Goal: Browse casually: Explore the website without a specific task or goal

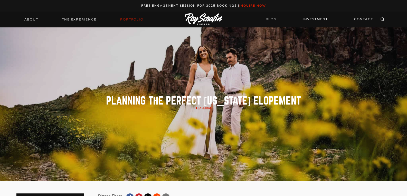
click at [126, 18] on link "Portfolio" at bounding box center [131, 19] width 29 height 7
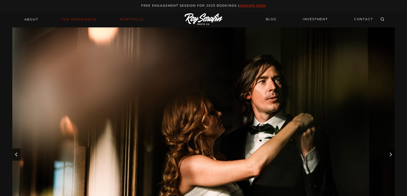
click at [72, 19] on link "THE EXPERIENCE" at bounding box center [79, 19] width 41 height 7
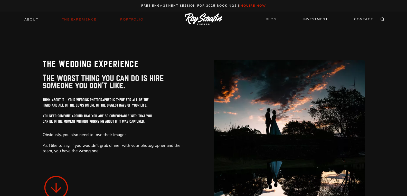
click at [126, 21] on link "Portfolio" at bounding box center [131, 19] width 29 height 7
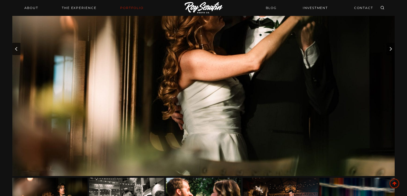
scroll to position [103, 0]
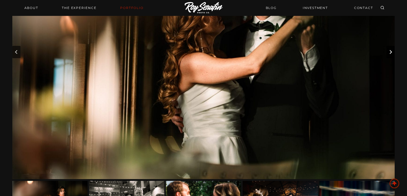
click at [391, 55] on button "Next slide" at bounding box center [390, 52] width 8 height 12
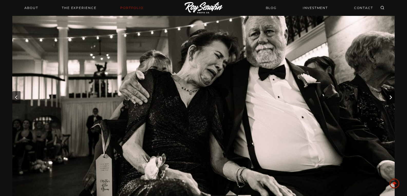
scroll to position [51, 0]
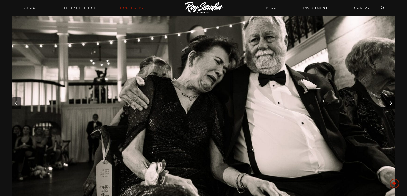
click at [389, 104] on icon "Next slide" at bounding box center [390, 103] width 4 height 4
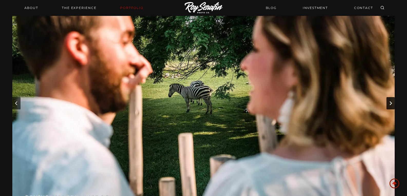
click at [389, 104] on icon "Next slide" at bounding box center [390, 103] width 4 height 4
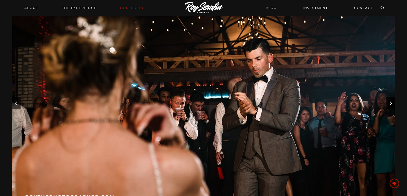
click at [389, 104] on icon "Next slide" at bounding box center [390, 103] width 4 height 4
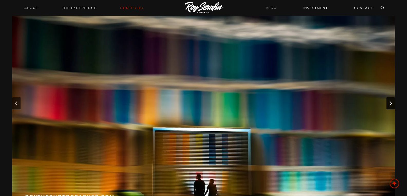
click at [389, 104] on icon "Next slide" at bounding box center [390, 103] width 4 height 4
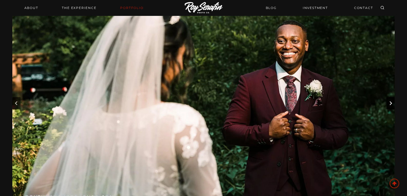
click at [389, 104] on icon "Next slide" at bounding box center [390, 103] width 4 height 4
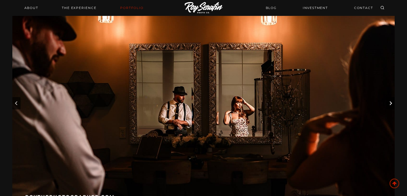
click at [389, 104] on icon "Next slide" at bounding box center [390, 103] width 4 height 4
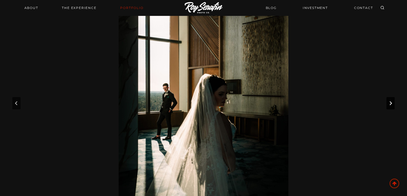
click at [389, 104] on icon "Next slide" at bounding box center [390, 103] width 4 height 4
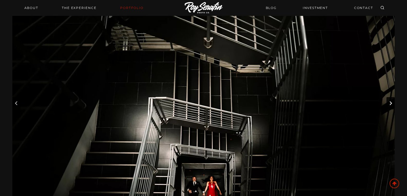
click at [389, 104] on icon "Next slide" at bounding box center [390, 103] width 4 height 4
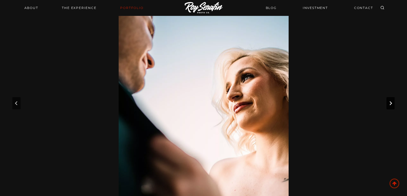
click at [389, 104] on icon "Next slide" at bounding box center [390, 103] width 4 height 4
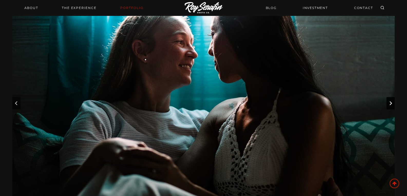
click at [389, 104] on icon "Next slide" at bounding box center [390, 103] width 4 height 4
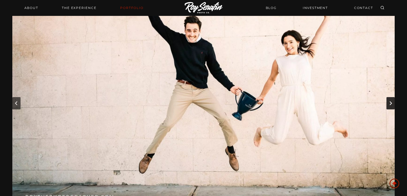
click at [389, 104] on icon "Next slide" at bounding box center [390, 103] width 4 height 4
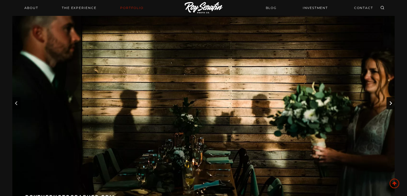
click at [389, 104] on icon "Next slide" at bounding box center [390, 103] width 4 height 4
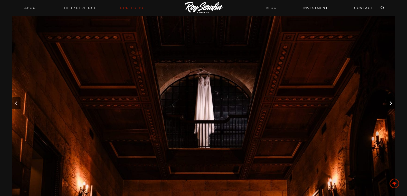
click at [389, 104] on icon "Next slide" at bounding box center [390, 103] width 4 height 4
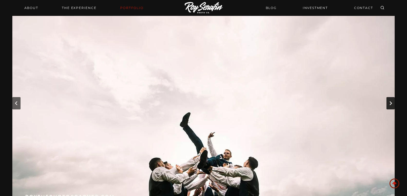
click at [389, 104] on icon "Next slide" at bounding box center [390, 103] width 4 height 4
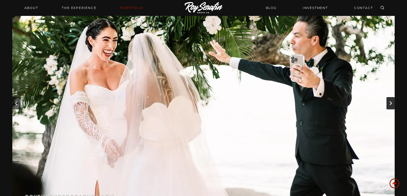
click at [389, 104] on icon "Next slide" at bounding box center [390, 103] width 4 height 4
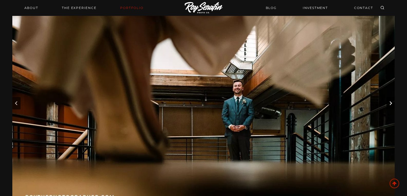
click at [389, 104] on icon "Next slide" at bounding box center [390, 103] width 4 height 4
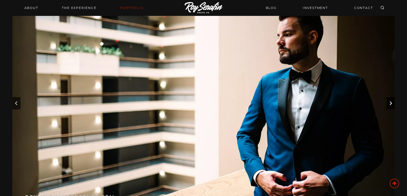
click at [389, 104] on icon "Next slide" at bounding box center [390, 103] width 4 height 4
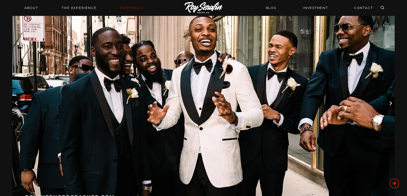
click at [389, 104] on icon "Next slide" at bounding box center [390, 103] width 4 height 4
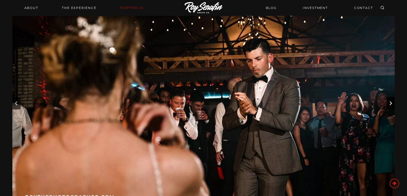
click at [389, 104] on icon "Next slide" at bounding box center [390, 103] width 4 height 4
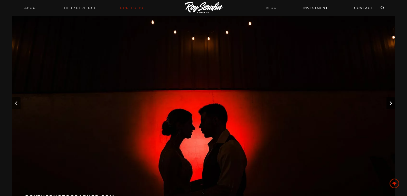
click at [389, 104] on icon "Next slide" at bounding box center [390, 103] width 4 height 4
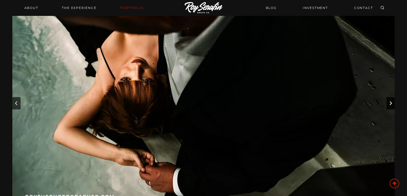
click at [389, 104] on icon "Next slide" at bounding box center [390, 103] width 4 height 4
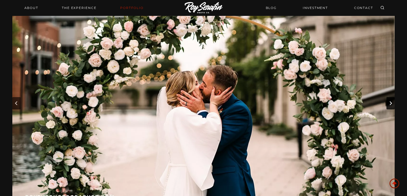
click at [389, 104] on icon "Next slide" at bounding box center [390, 103] width 4 height 4
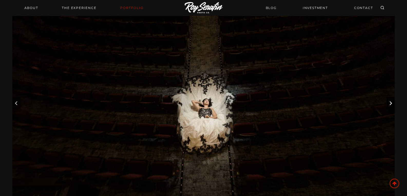
click at [389, 104] on icon "Next slide" at bounding box center [390, 103] width 4 height 4
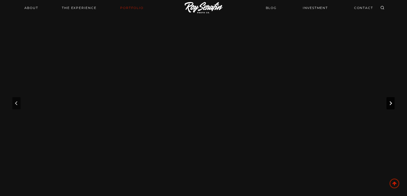
click at [389, 104] on icon "Next slide" at bounding box center [390, 103] width 4 height 4
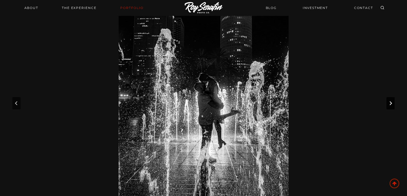
click at [389, 104] on icon "Next slide" at bounding box center [390, 103] width 4 height 4
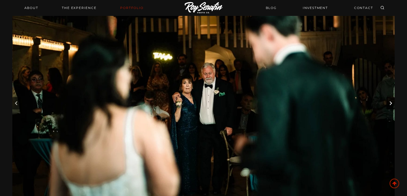
click at [389, 104] on icon "Next slide" at bounding box center [390, 103] width 4 height 4
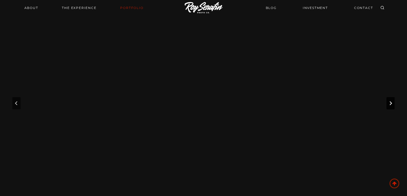
click at [389, 104] on icon "Go to first slide" at bounding box center [390, 103] width 4 height 4
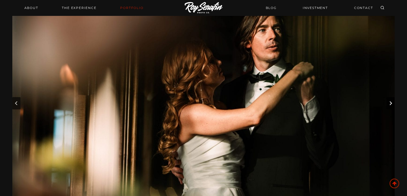
click at [389, 104] on icon "Next slide" at bounding box center [390, 103] width 4 height 4
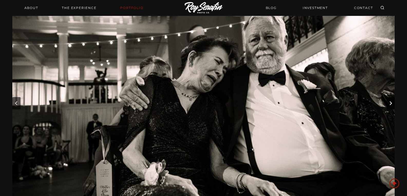
click at [389, 104] on icon "Next slide" at bounding box center [390, 103] width 4 height 4
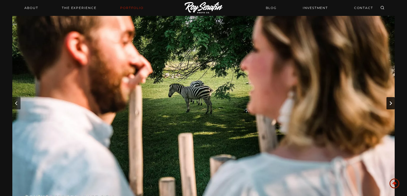
click at [389, 104] on icon "Next slide" at bounding box center [390, 103] width 4 height 4
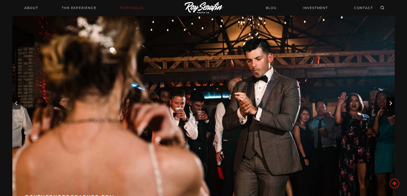
click at [389, 104] on icon "Next slide" at bounding box center [390, 103] width 4 height 4
